Goal: Navigation & Orientation: Go to known website

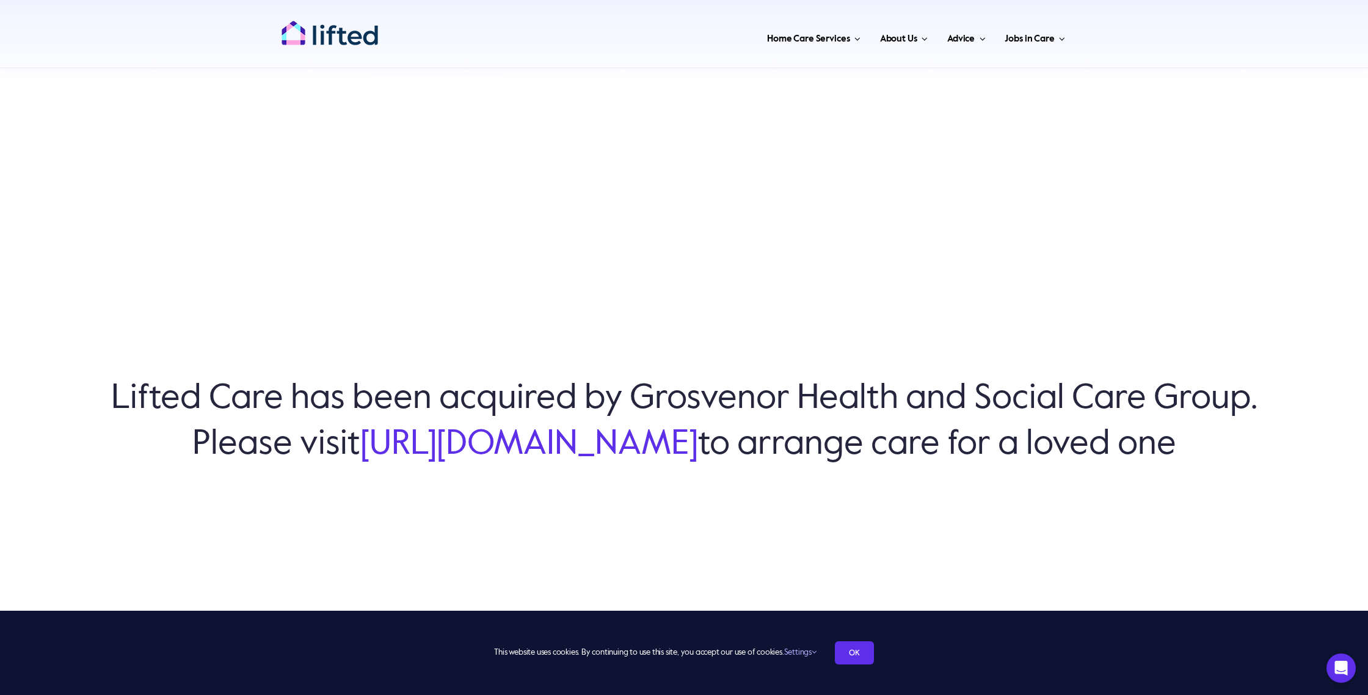
click at [531, 444] on link "[URL][DOMAIN_NAME]" at bounding box center [529, 445] width 338 height 34
click at [313, 35] on img "lifted-logo" at bounding box center [330, 33] width 98 height 26
click at [861, 652] on link "OK" at bounding box center [854, 652] width 39 height 23
